Goal: Find specific page/section: Find specific page/section

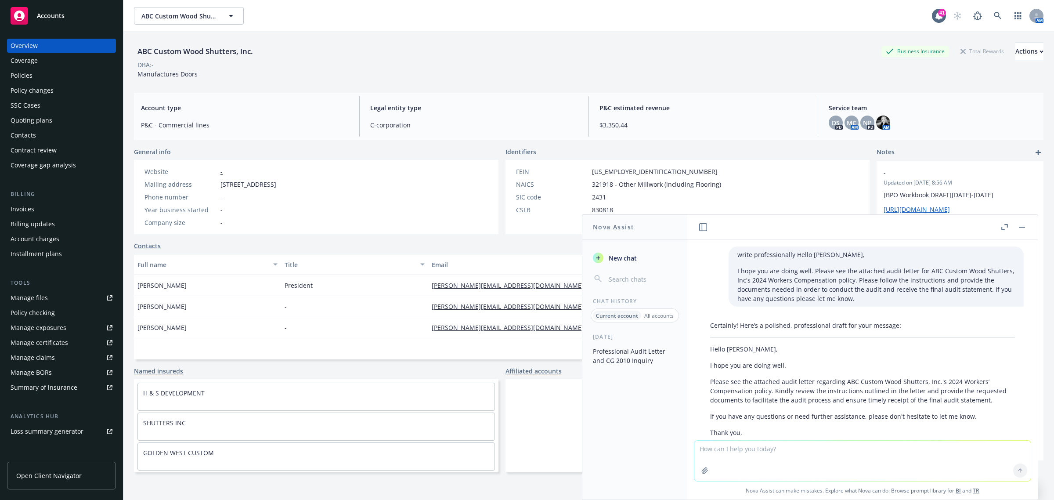
scroll to position [602, 0]
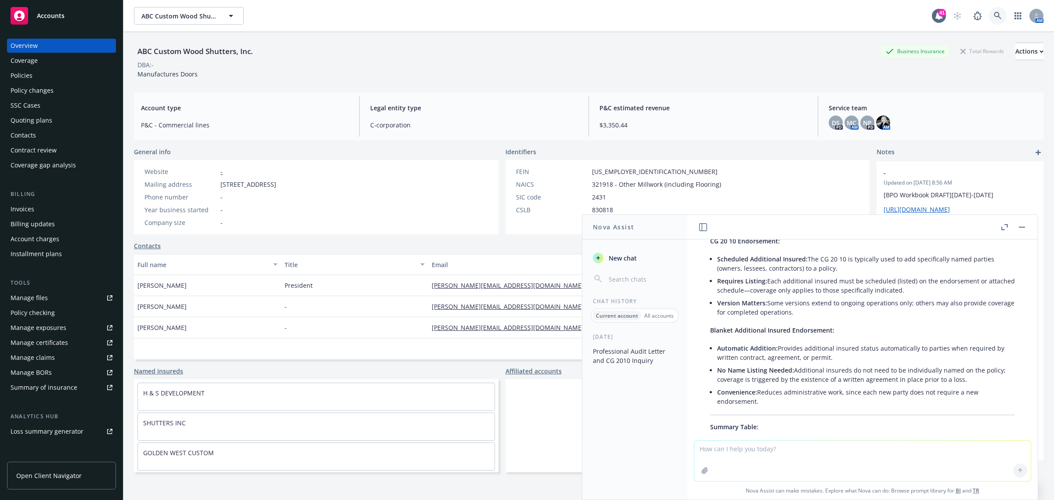
click at [989, 20] on link at bounding box center [998, 16] width 18 height 18
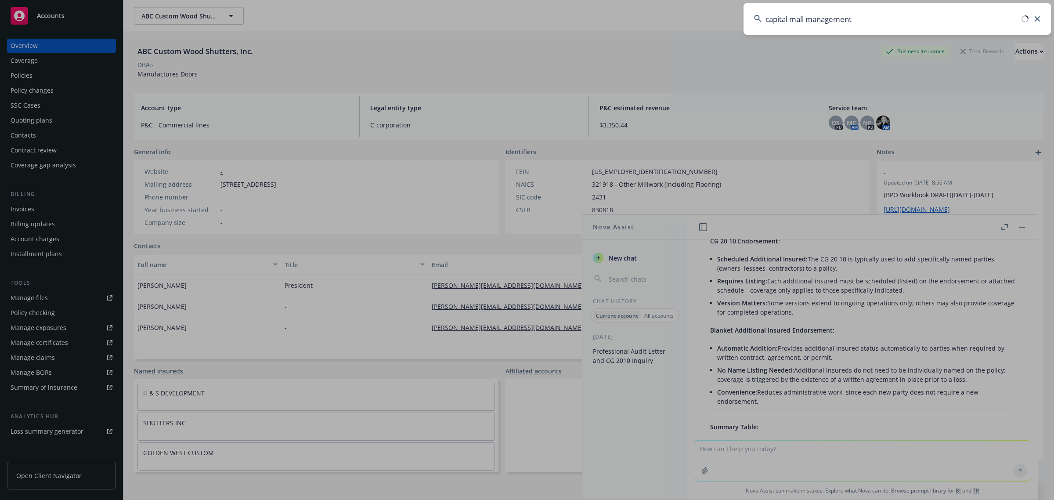
type input "capital mall management"
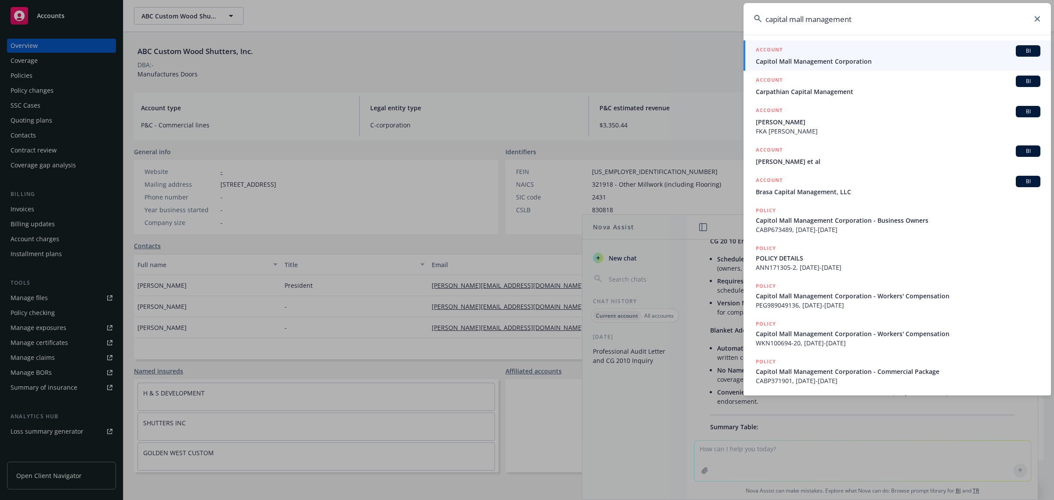
click at [845, 66] on link "ACCOUNT BI Capitol Mall Management Corporation" at bounding box center [896, 55] width 307 height 30
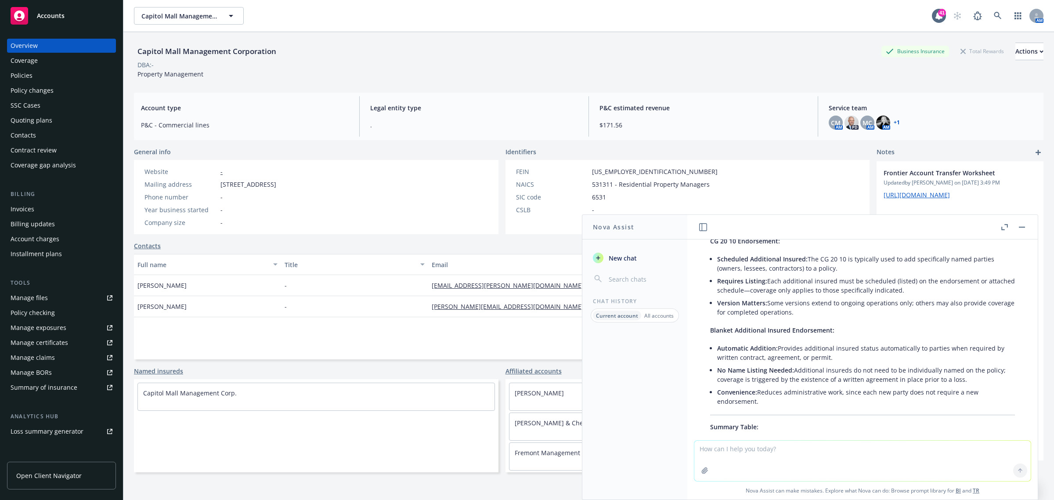
click at [51, 80] on div "Policies" at bounding box center [62, 76] width 102 height 14
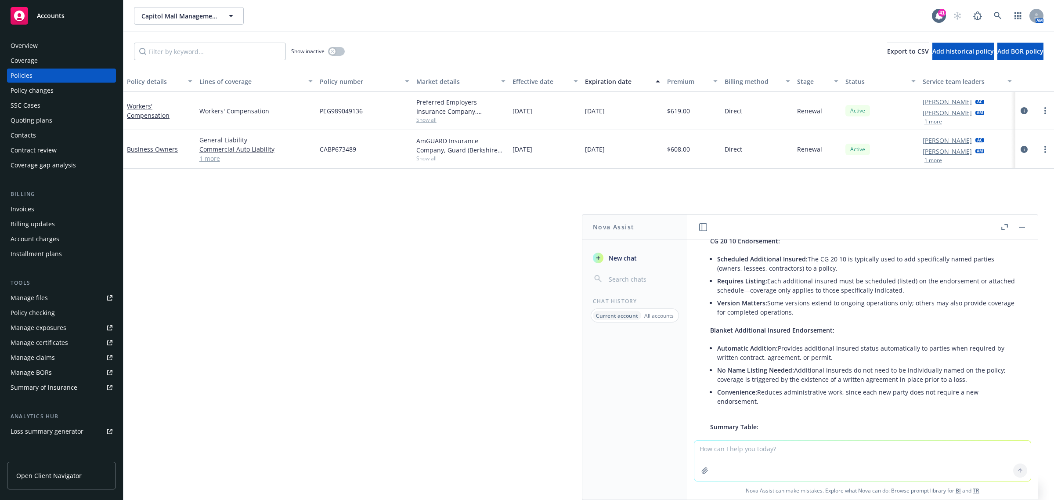
click at [1019, 228] on button "button" at bounding box center [1022, 227] width 11 height 11
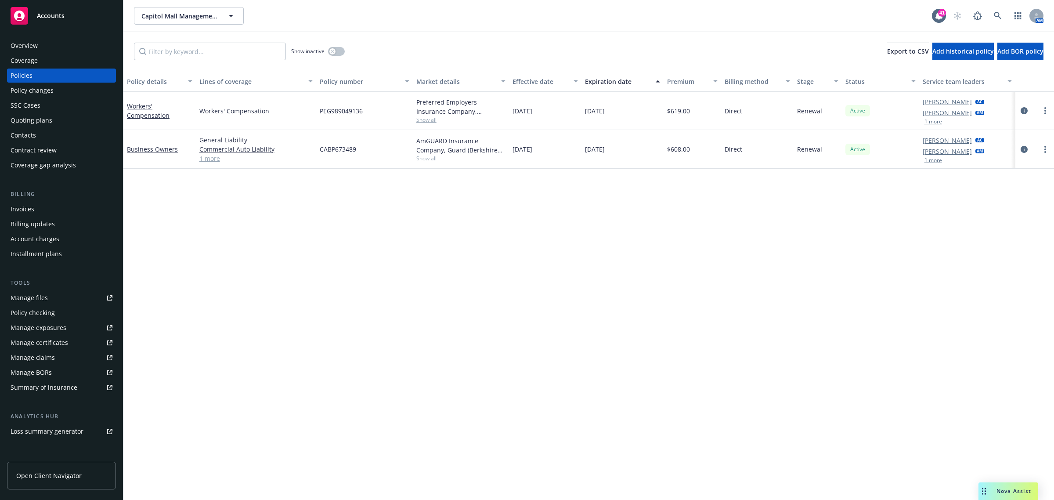
click at [332, 56] on div "Show inactive" at bounding box center [318, 52] width 54 height 18
click at [335, 56] on div "Show inactive" at bounding box center [318, 52] width 54 height 18
click at [336, 52] on button "button" at bounding box center [336, 51] width 17 height 9
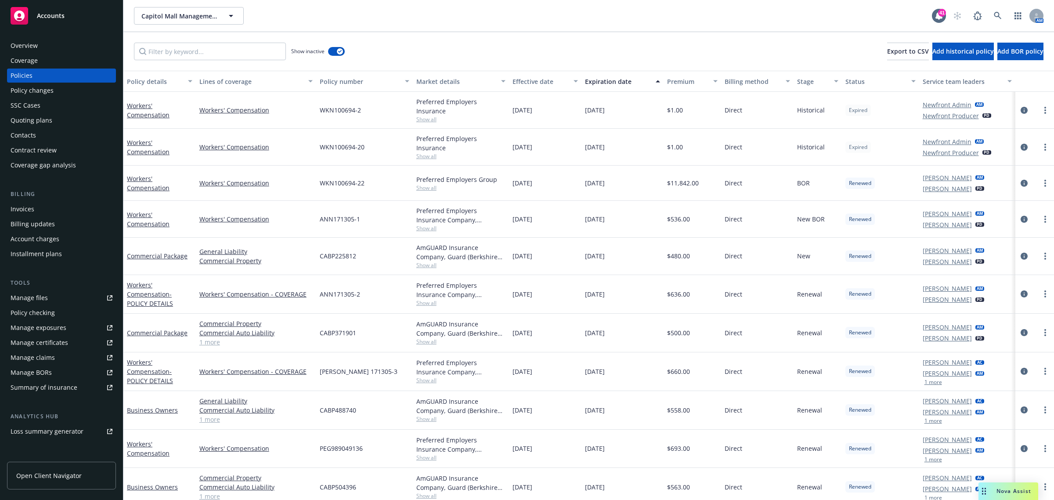
click at [530, 80] on div "Effective date" at bounding box center [540, 81] width 56 height 9
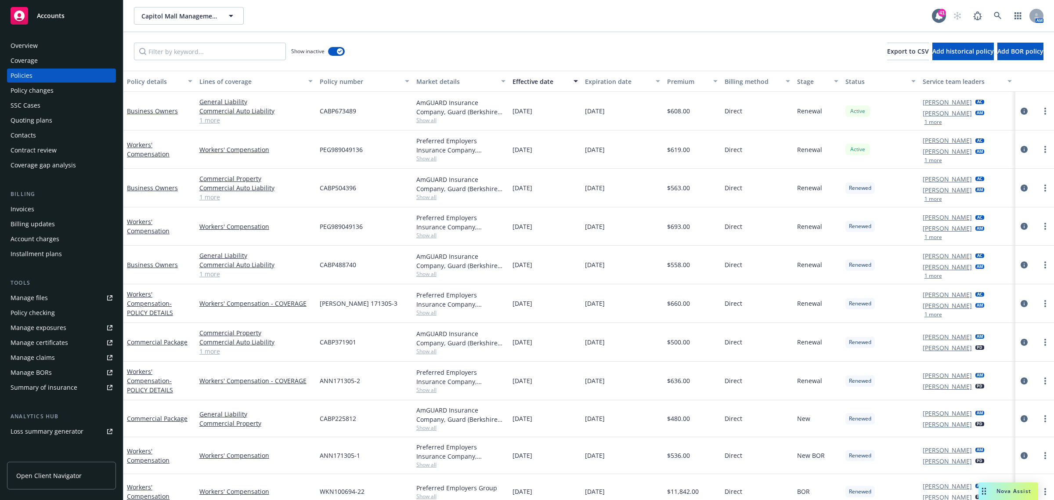
click at [519, 80] on div "Effective date" at bounding box center [540, 81] width 56 height 9
